Goal: Navigation & Orientation: Find specific page/section

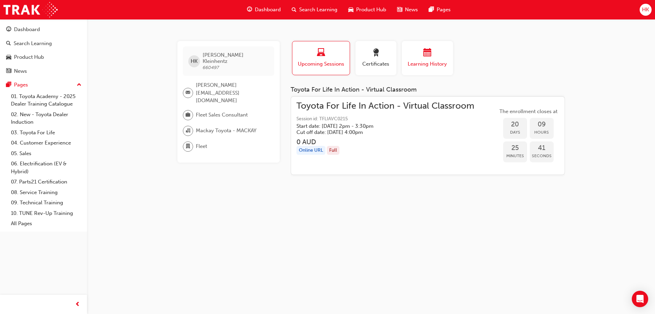
click at [424, 58] on div "button" at bounding box center [427, 53] width 41 height 11
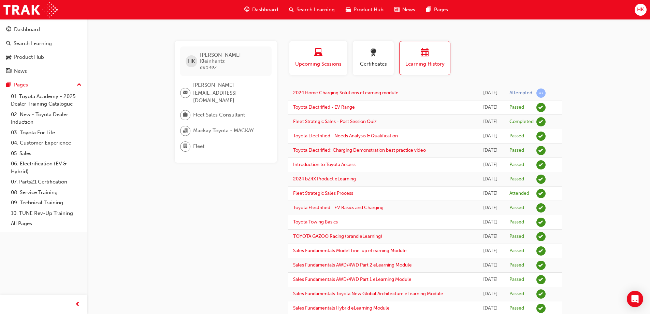
click at [317, 55] on span "laptop-icon" at bounding box center [318, 52] width 8 height 9
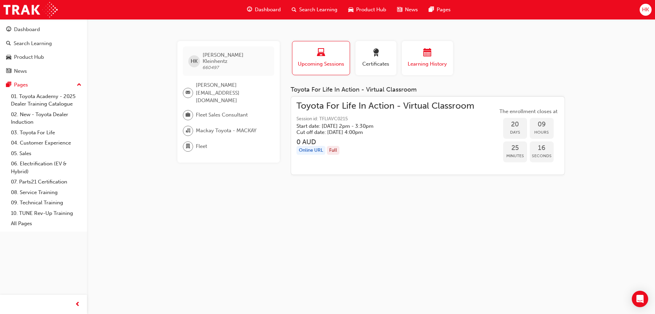
click at [422, 52] on div "button" at bounding box center [427, 53] width 41 height 11
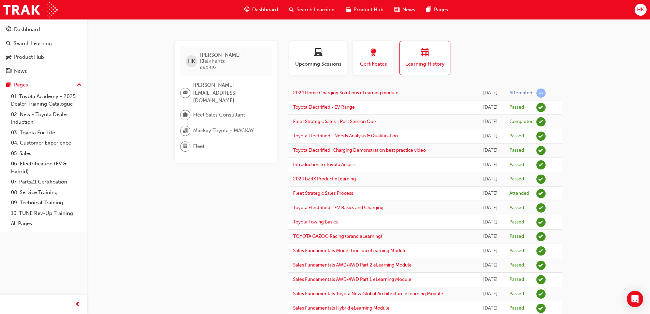
click at [373, 48] on span "award-icon" at bounding box center [373, 52] width 8 height 9
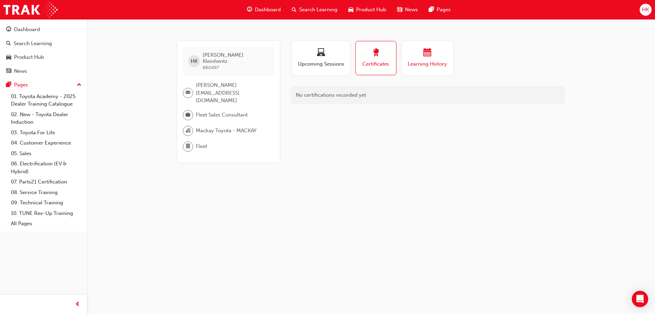
click at [434, 55] on div "button" at bounding box center [427, 53] width 41 height 11
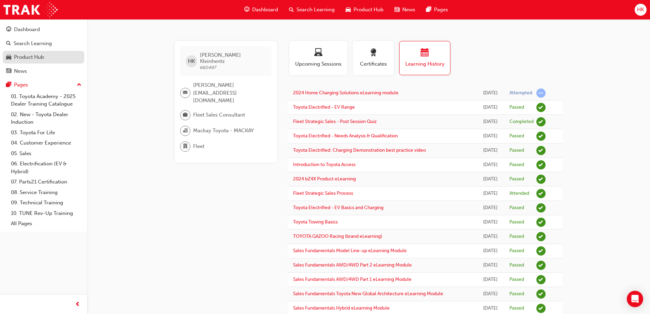
click at [36, 58] on div "Product Hub" at bounding box center [29, 57] width 30 height 8
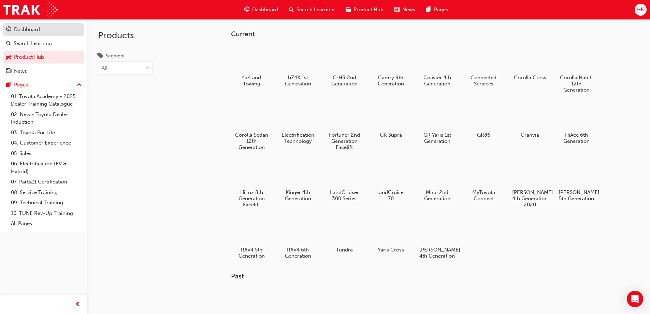
click at [12, 29] on div "Dashboard" at bounding box center [43, 29] width 75 height 9
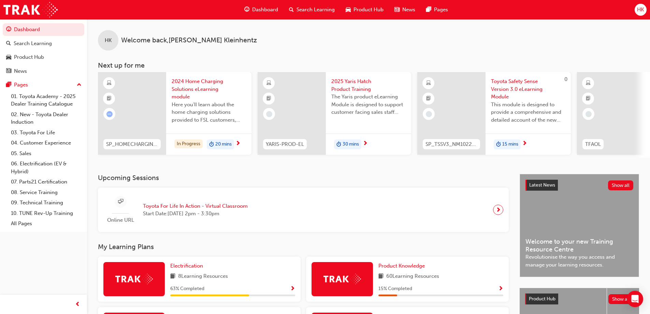
click at [639, 9] on span "HK" at bounding box center [640, 10] width 7 height 8
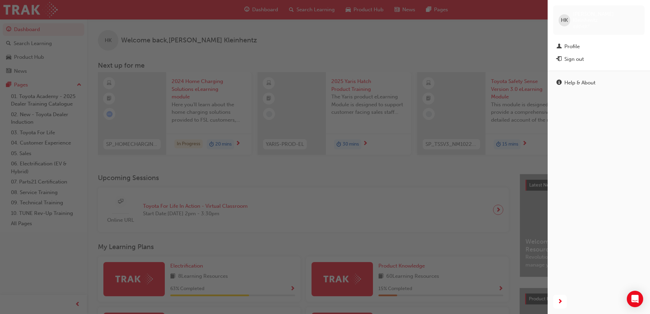
click at [467, 40] on div "button" at bounding box center [274, 157] width 548 height 314
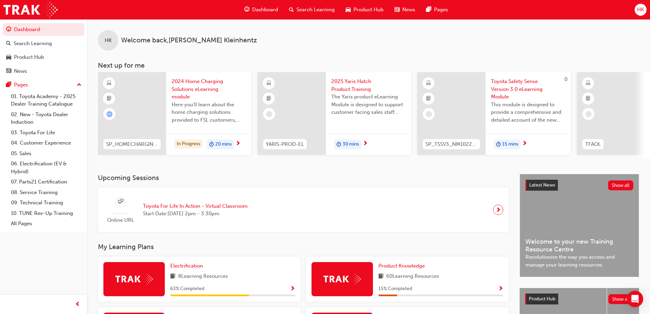
click at [263, 9] on span "Dashboard" at bounding box center [265, 10] width 26 height 8
click at [639, 7] on span "HK" at bounding box center [640, 10] width 7 height 8
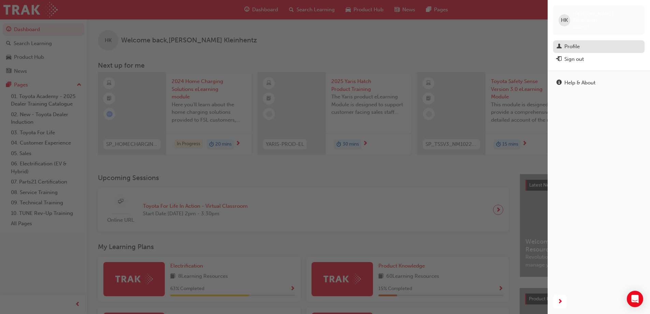
click at [573, 43] on div "Profile" at bounding box center [571, 47] width 15 height 8
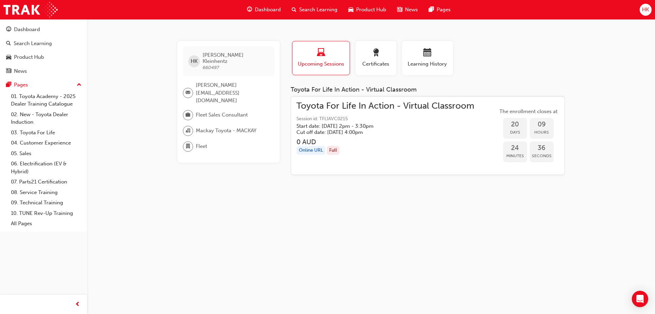
click at [647, 11] on span "HK" at bounding box center [645, 10] width 7 height 8
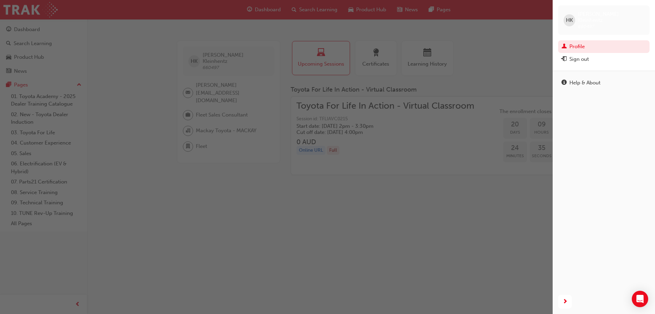
click at [489, 50] on div "button" at bounding box center [276, 157] width 553 height 314
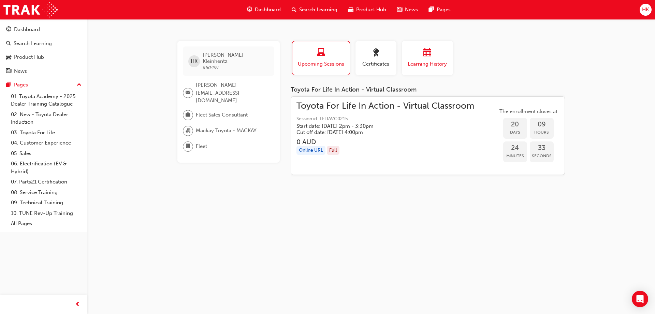
click at [427, 55] on span "calendar-icon" at bounding box center [428, 52] width 8 height 9
